Goal: Information Seeking & Learning: Check status

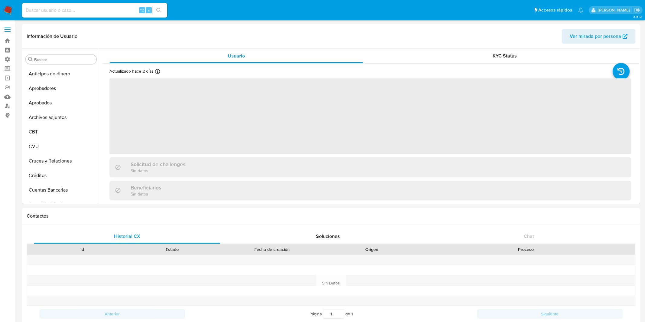
select select "10"
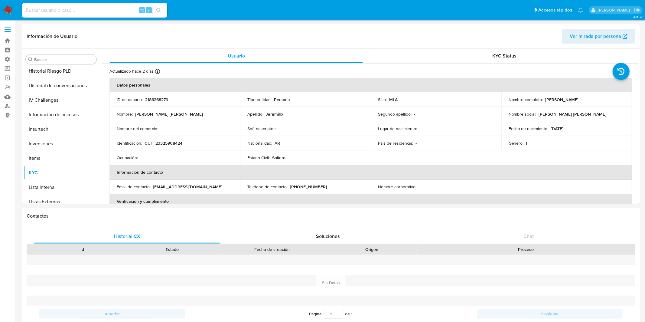
scroll to position [313, 0]
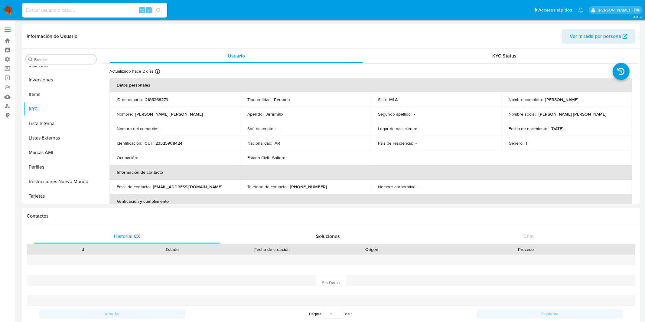
click at [63, 15] on div "⌥ s" at bounding box center [94, 10] width 145 height 15
click at [73, 12] on input at bounding box center [94, 10] width 145 height 8
paste input "774676567"
type input "774676567"
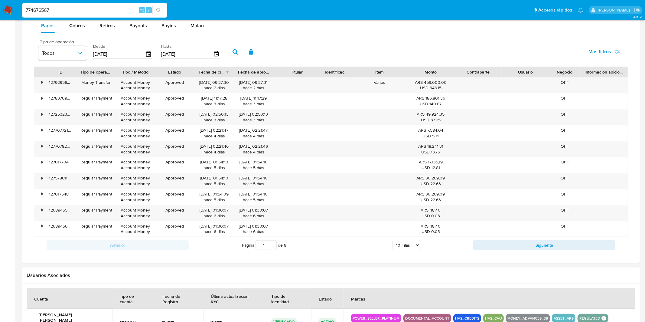
scroll to position [400, 0]
click at [404, 246] on select "5 Filas 10 Filas 20 Filas 25 Filas 50 Filas 100 Filas" at bounding box center [407, 245] width 28 height 10
select select "50"
click at [393, 241] on select "5 Filas 10 Filas 20 Filas 25 Filas 50 Filas 100 Filas" at bounding box center [407, 245] width 28 height 10
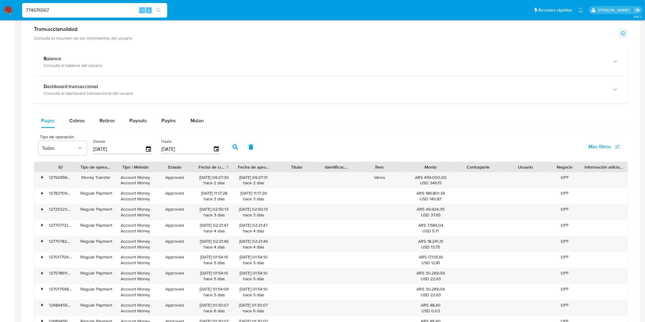
scroll to position [304, 0]
click at [79, 122] on span "Cobros" at bounding box center [77, 121] width 16 height 7
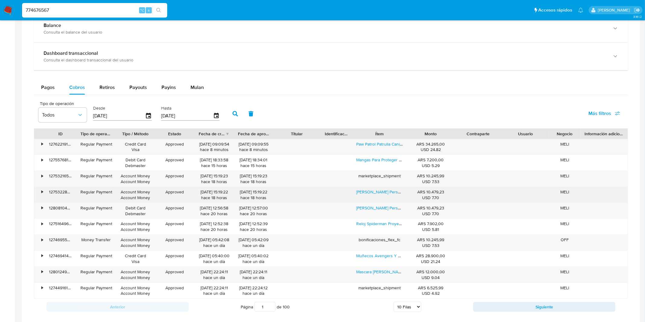
scroll to position [340, 0]
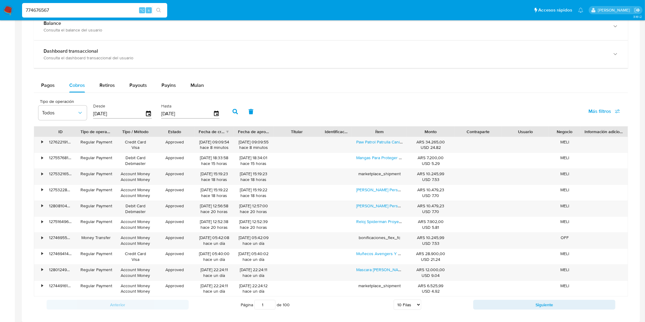
click at [411, 303] on select "5 Filas 10 Filas 20 Filas 25 Filas 50 Filas 100 Filas" at bounding box center [408, 305] width 28 height 10
select select "100"
click at [394, 301] on select "5 Filas 10 Filas 20 Filas 25 Filas 50 Filas 100 Filas" at bounding box center [408, 305] width 28 height 10
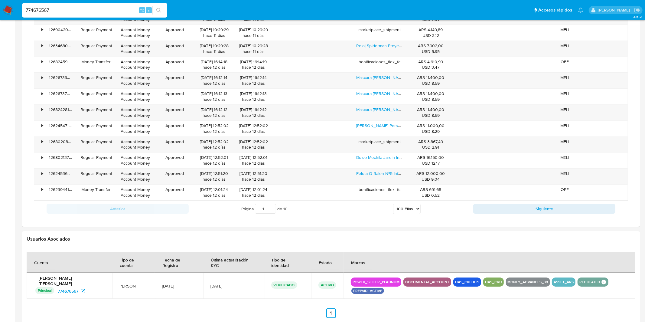
scroll to position [1908, 0]
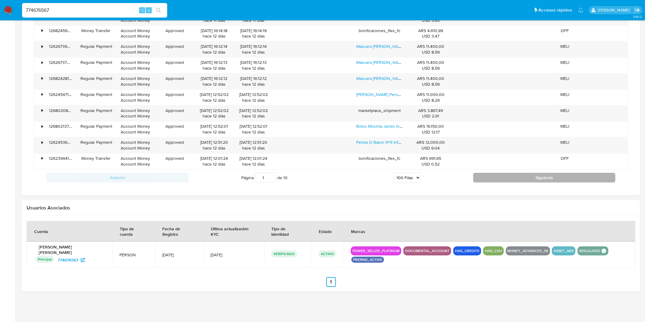
click at [497, 176] on button "Siguiente" at bounding box center [545, 178] width 142 height 10
type input "2"
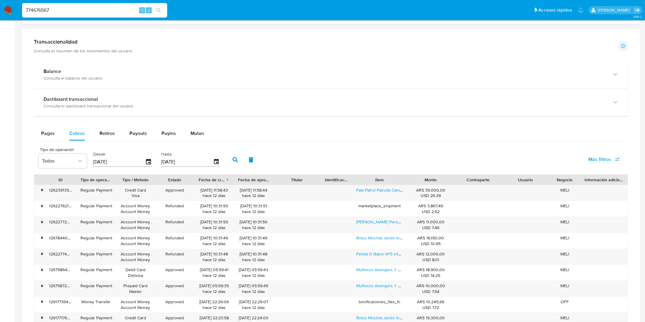
scroll to position [295, 0]
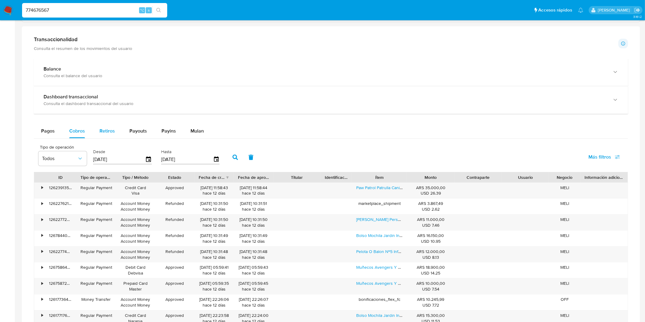
click at [107, 127] on span "Retiros" at bounding box center [107, 130] width 15 height 7
select select "10"
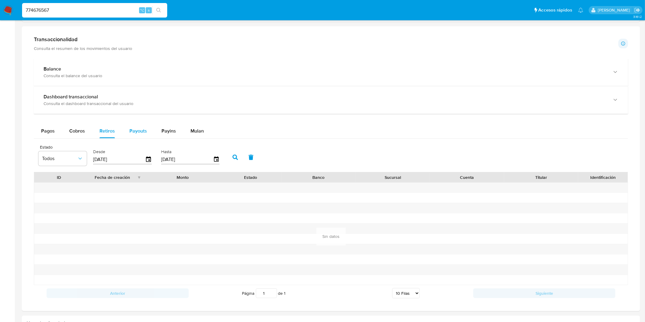
click at [137, 133] on span "Payouts" at bounding box center [139, 130] width 18 height 7
select select "10"
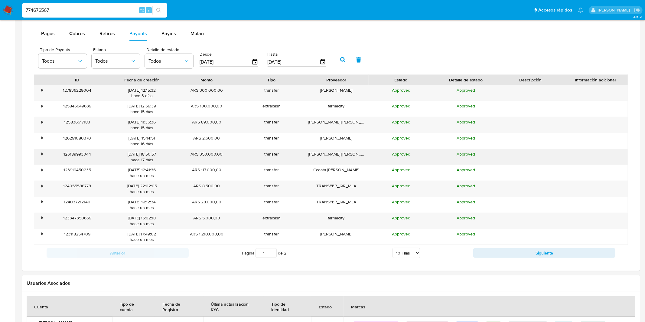
scroll to position [367, 0]
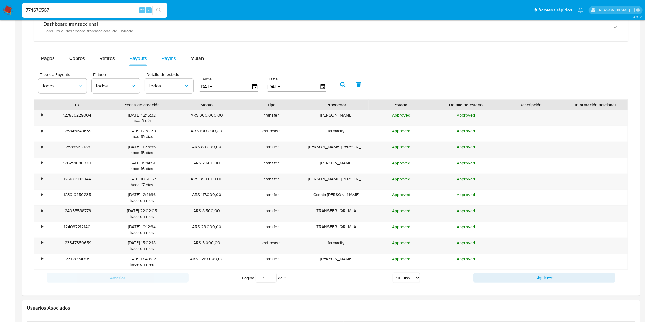
click at [169, 64] on div "Payins" at bounding box center [169, 58] width 15 height 15
select select "10"
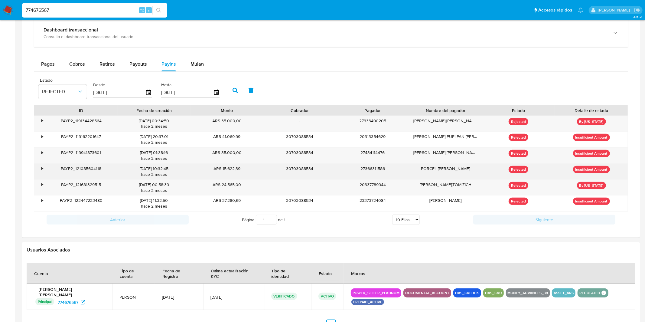
scroll to position [361, 0]
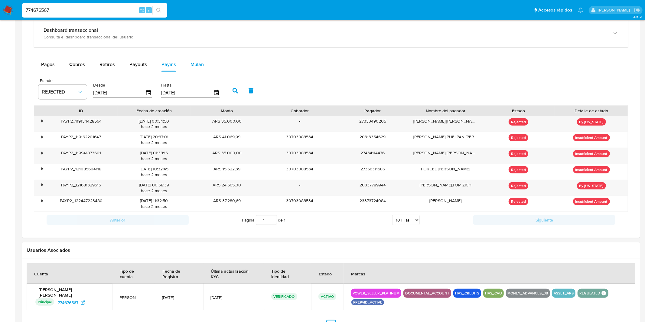
click at [191, 68] on div "Mulan" at bounding box center [197, 64] width 13 height 15
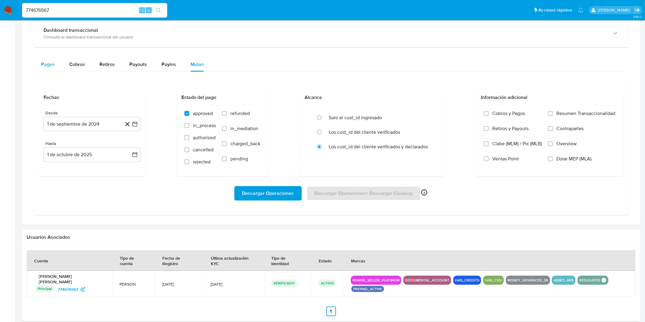
click at [52, 65] on span "Pagos" at bounding box center [48, 64] width 14 height 7
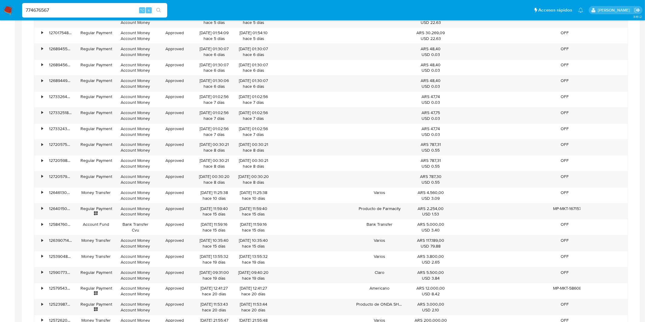
scroll to position [348, 0]
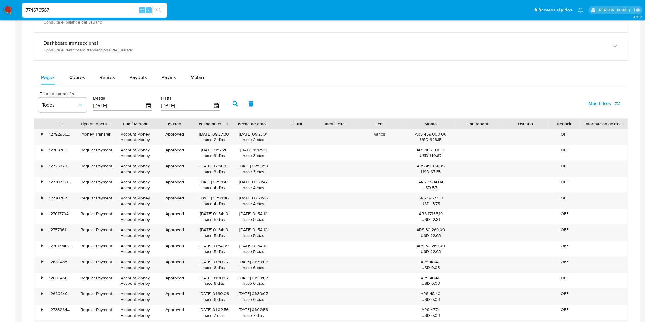
click at [118, 108] on input "[DATE]" at bounding box center [119, 106] width 52 height 10
click at [211, 103] on icon "button" at bounding box center [216, 106] width 11 height 11
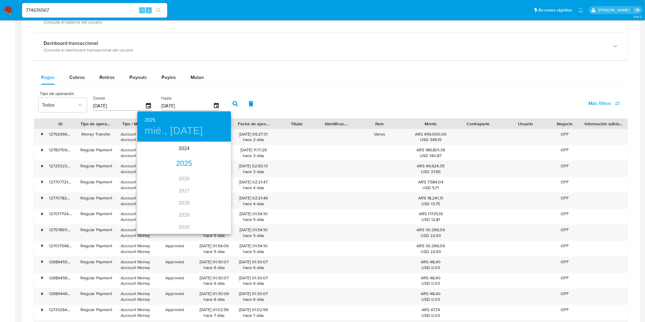
click at [189, 163] on div "2025" at bounding box center [184, 164] width 94 height 12
click at [158, 202] on div "[DATE]." at bounding box center [152, 199] width 31 height 23
click at [162, 195] on span "15" at bounding box center [160, 195] width 11 height 6
type input "[DATE]"
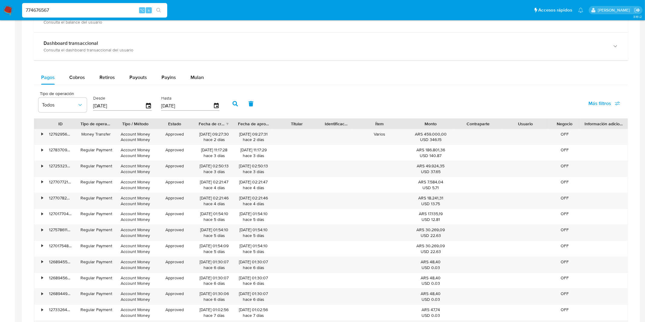
click at [234, 105] on icon "button" at bounding box center [235, 103] width 5 height 5
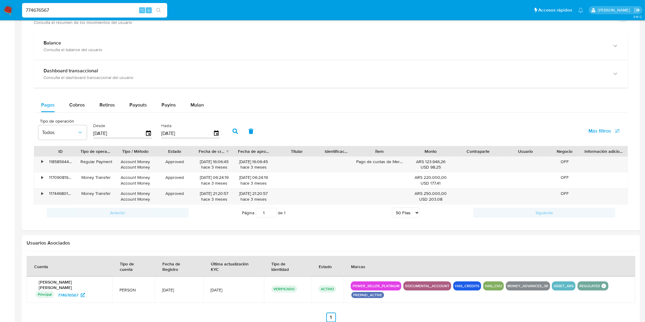
scroll to position [318, 0]
